Goal: Check status: Check status

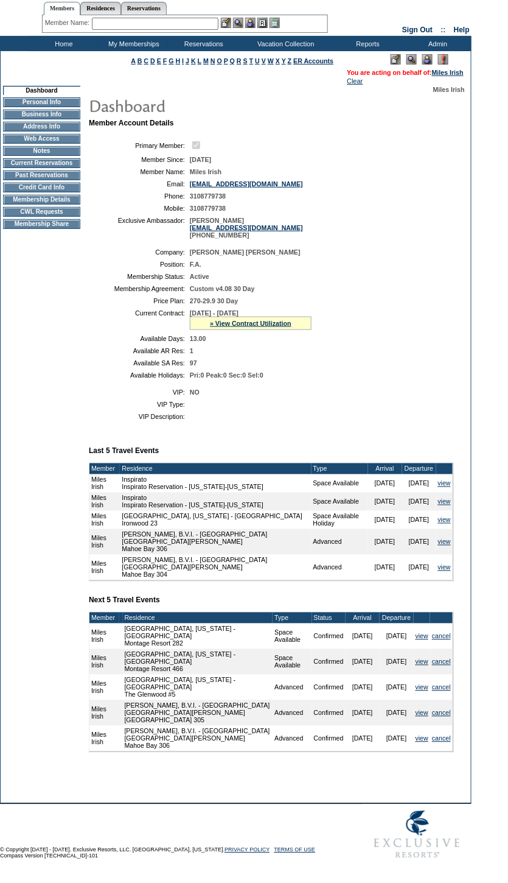
scroll to position [49, 0]
click at [239, 309] on span "[DATE] - [DATE]" at bounding box center [214, 312] width 49 height 7
click at [266, 320] on link "» View Contract Utilization" at bounding box center [251, 323] width 82 height 7
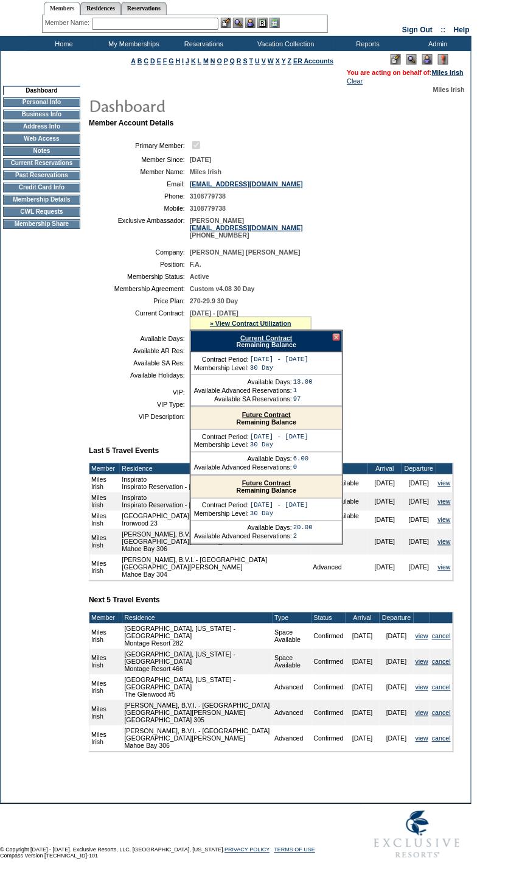
click at [283, 411] on link "Future Contract" at bounding box center [266, 414] width 49 height 7
click at [270, 411] on link "Future Contract" at bounding box center [266, 414] width 49 height 7
click at [51, 207] on td "CWL Requests" at bounding box center [41, 212] width 77 height 10
